Goal: Information Seeking & Learning: Learn about a topic

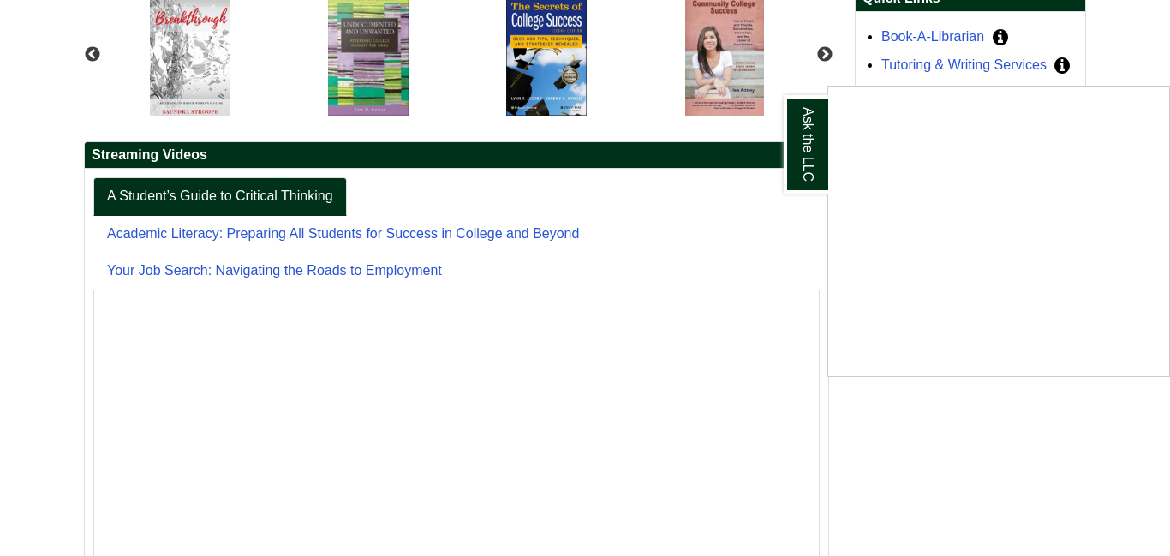
scroll to position [308, 0]
click at [941, 68] on div "Ask the LLC" at bounding box center [585, 278] width 1170 height 556
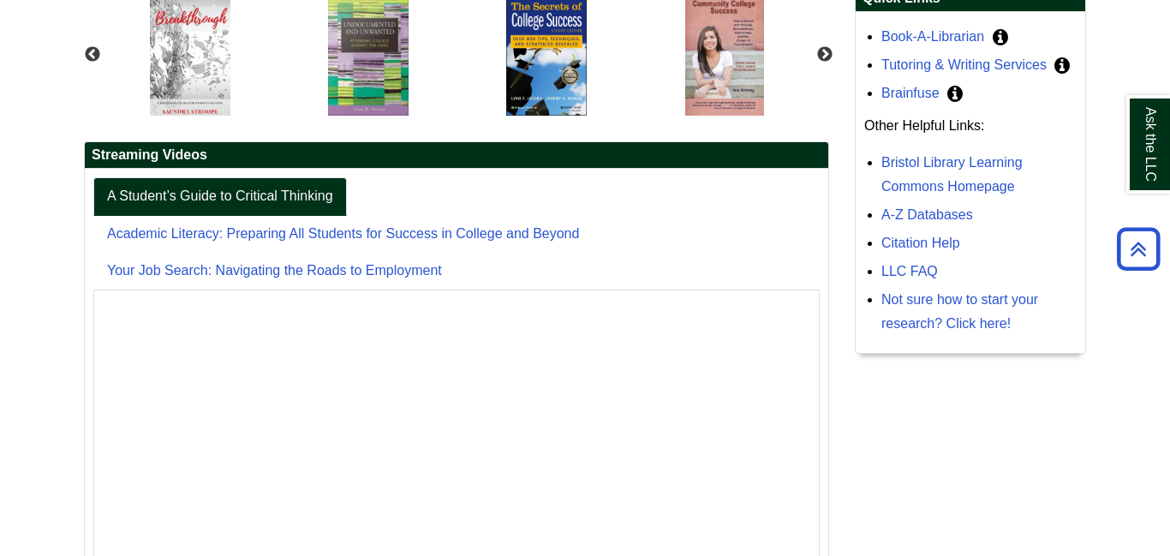
click at [941, 98] on icon "Need course-content tutoring when Bristol's tutors aren't available? Try Brainf…" at bounding box center [954, 94] width 15 height 14
click at [941, 249] on icon "Back to Top" at bounding box center [1138, 249] width 55 height 55
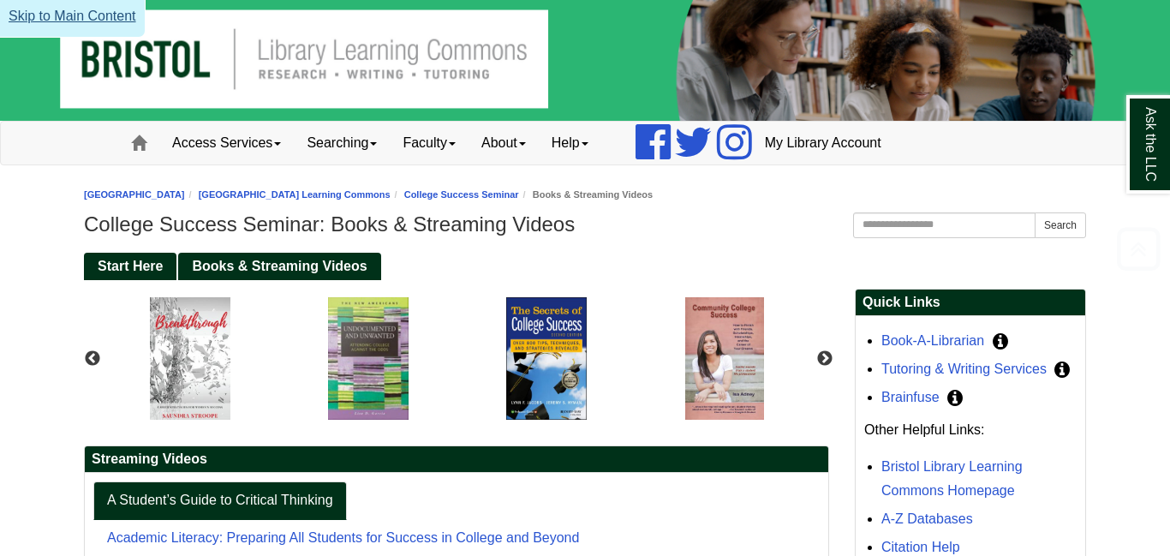
scroll to position [0, 0]
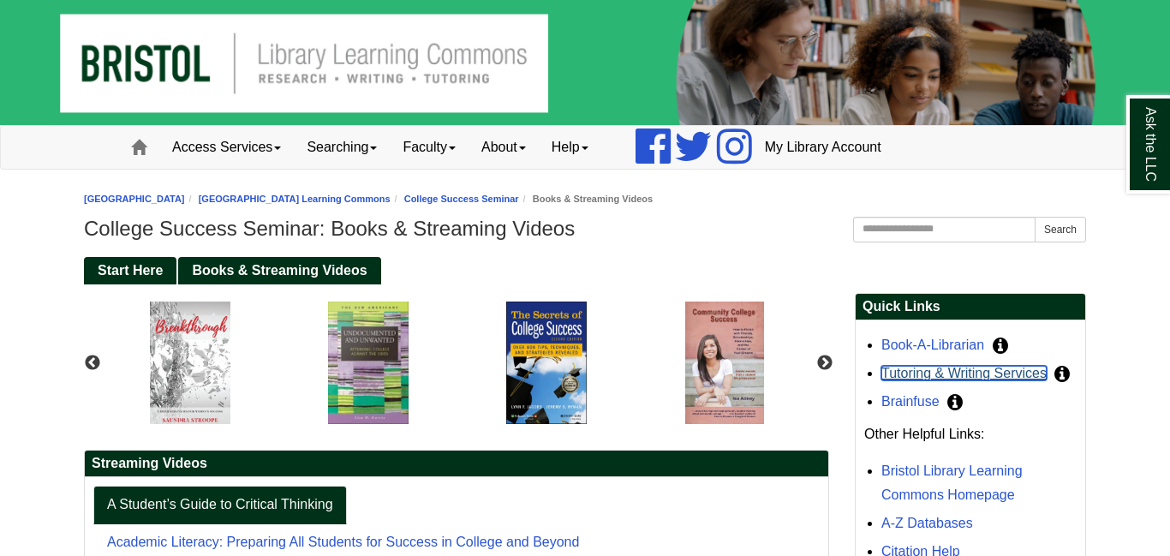
click at [941, 378] on link "Tutoring & Writing Services" at bounding box center [963, 373] width 165 height 15
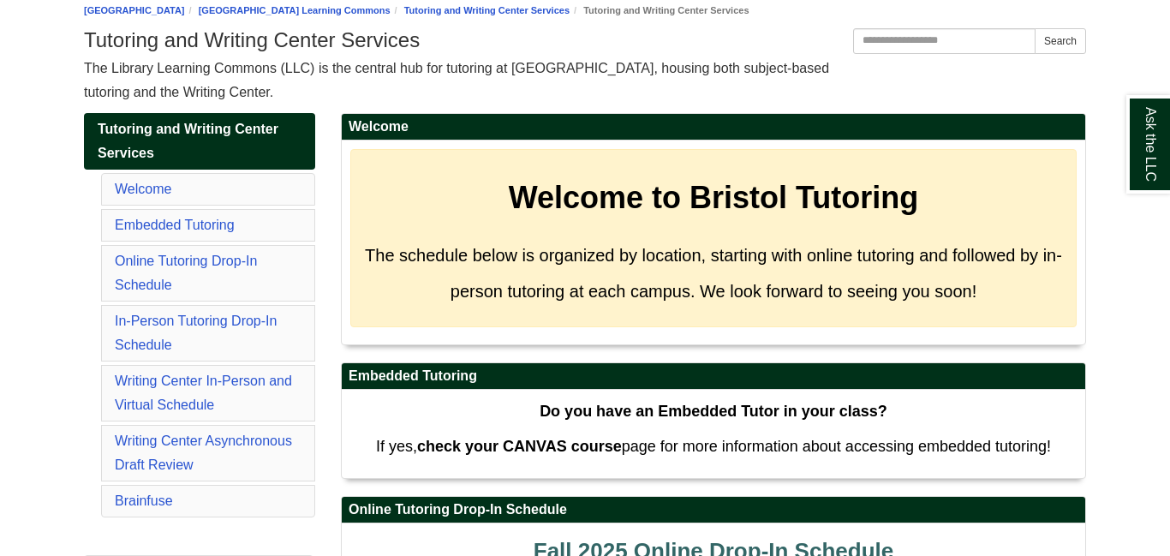
scroll to position [206, 0]
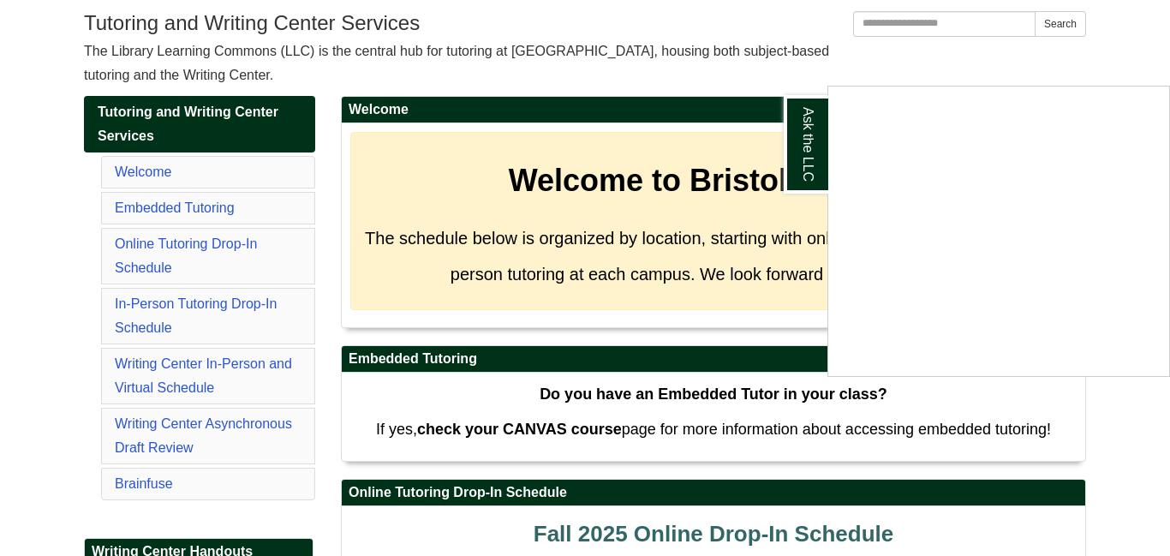
click at [720, 308] on div "Ask the LLC" at bounding box center [585, 278] width 1170 height 556
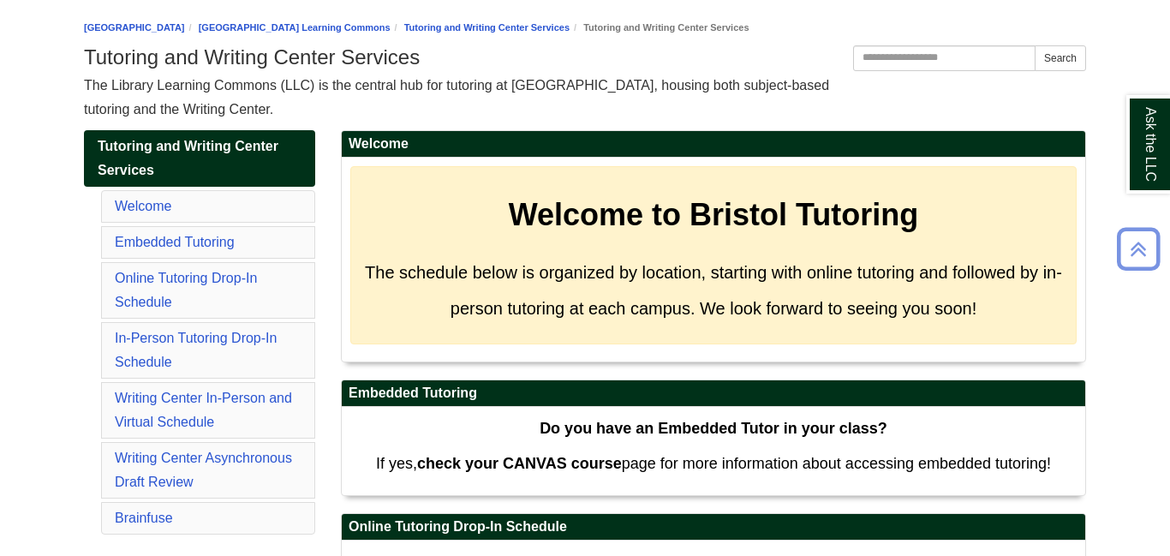
scroll to position [137, 0]
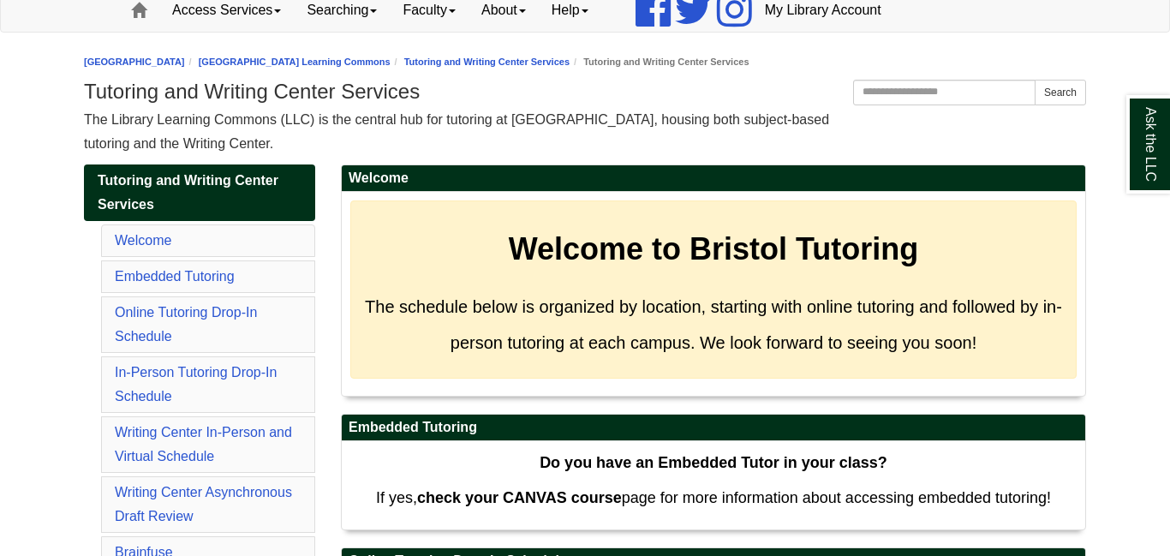
click at [146, 326] on li "Online Tutoring Drop-In Schedule" at bounding box center [208, 324] width 214 height 57
click at [159, 317] on link "Online Tutoring Drop-In Schedule" at bounding box center [186, 324] width 142 height 39
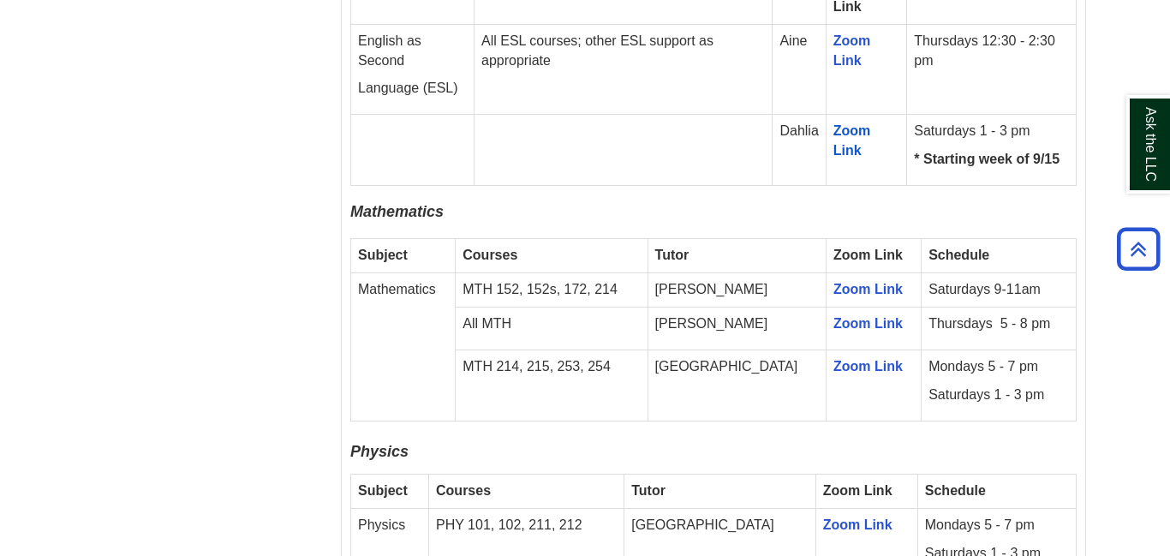
scroll to position [2403, 0]
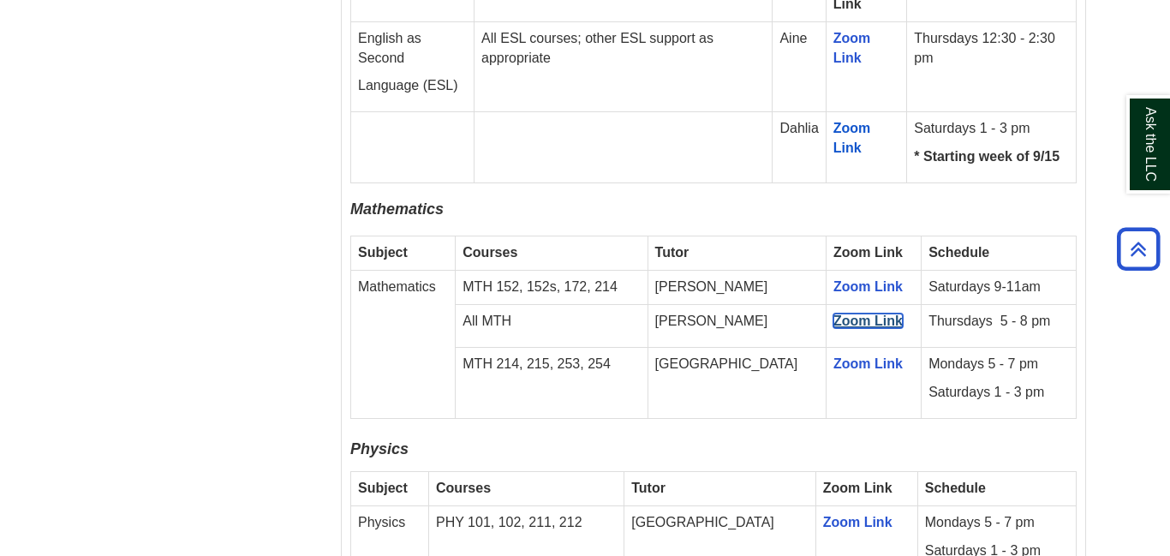
click at [839, 314] on link "Zoom Link" at bounding box center [867, 321] width 69 height 15
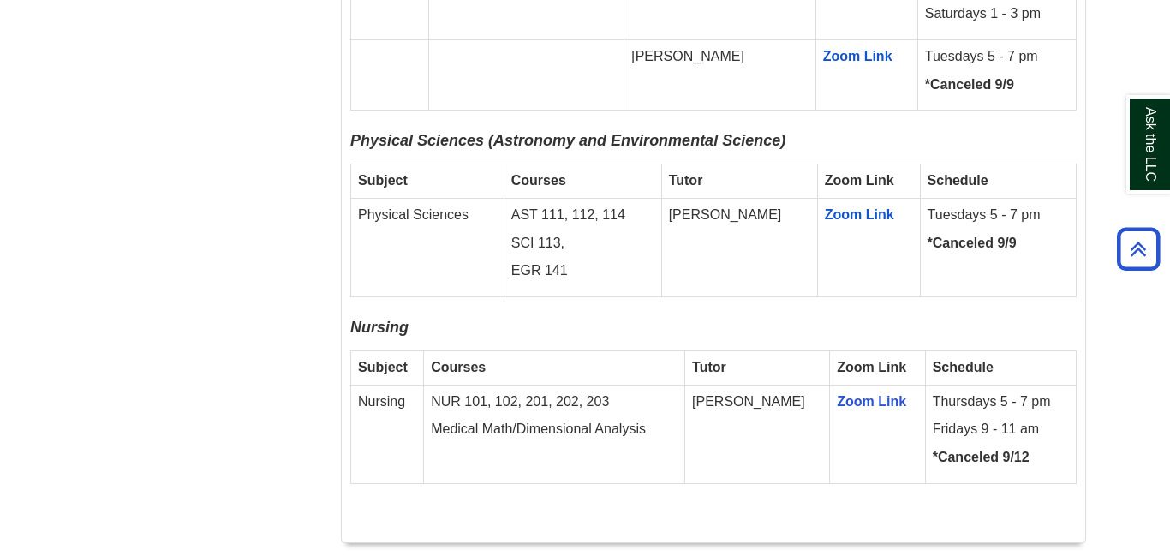
scroll to position [3020, 0]
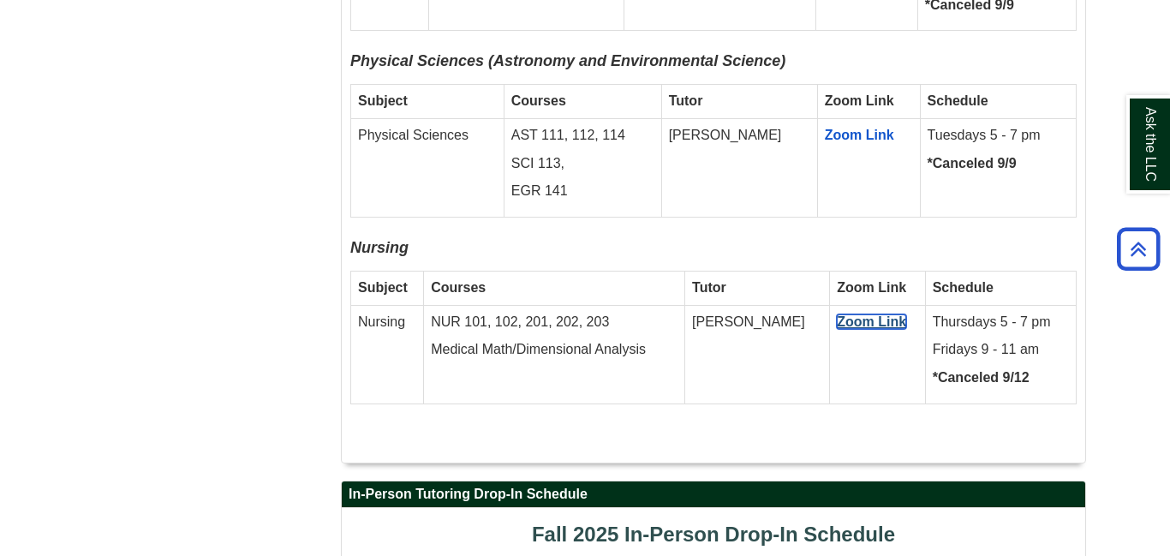
click at [861, 314] on span "Zoom Link" at bounding box center [871, 321] width 69 height 15
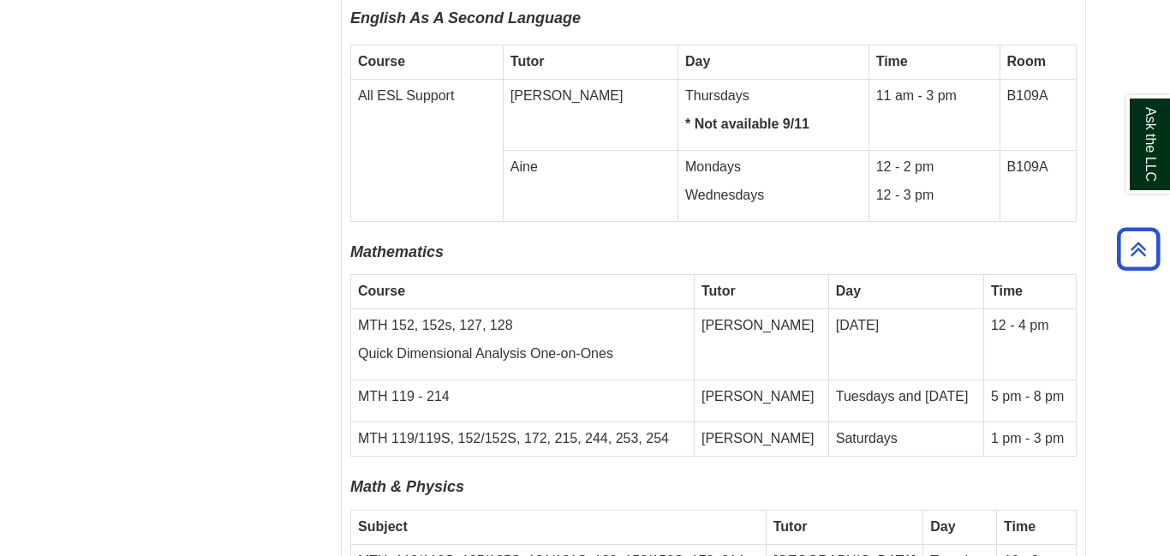
scroll to position [4904, 0]
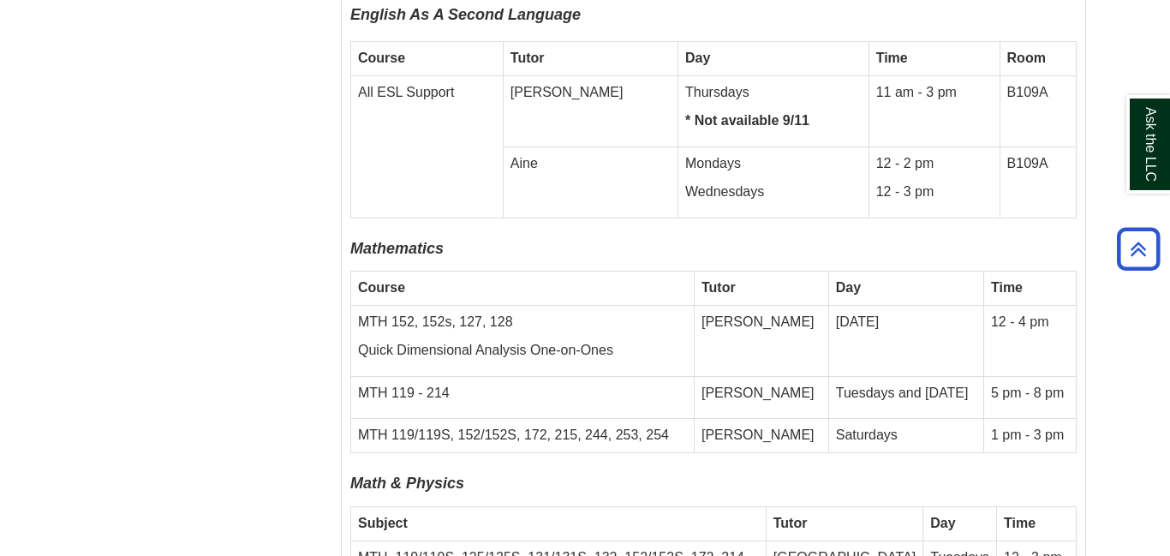
scroll to position [137, 0]
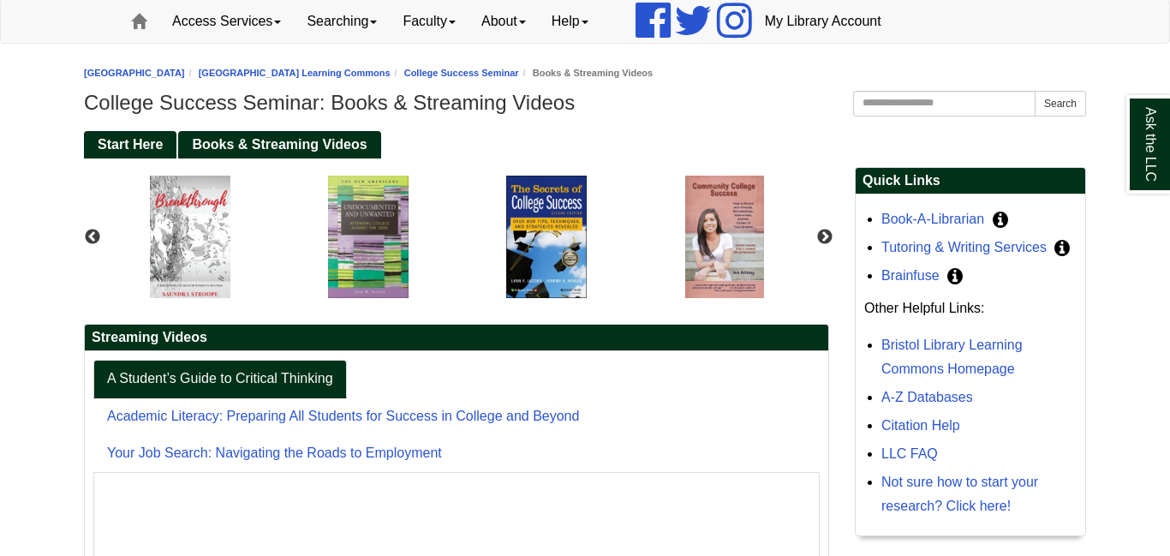
scroll to position [240, 0]
